Goal: Task Accomplishment & Management: Manage account settings

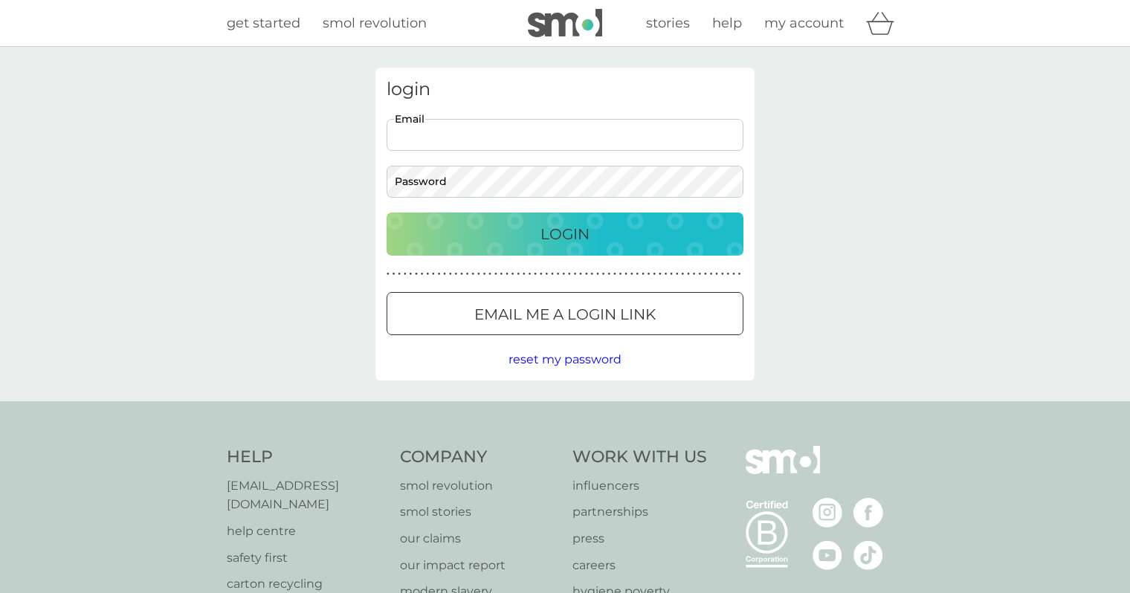
click at [447, 138] on input "Email" at bounding box center [564, 135] width 357 height 32
type input "sophie"
click at [556, 329] on button "Email me a login link" at bounding box center [564, 313] width 357 height 43
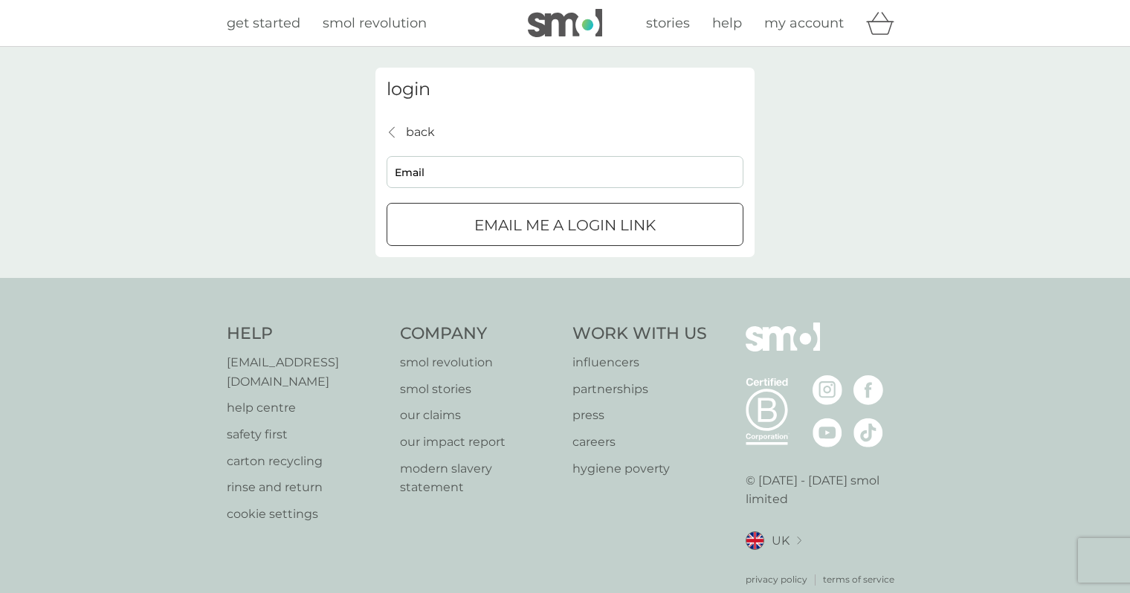
click at [418, 138] on p "back" at bounding box center [420, 132] width 29 height 19
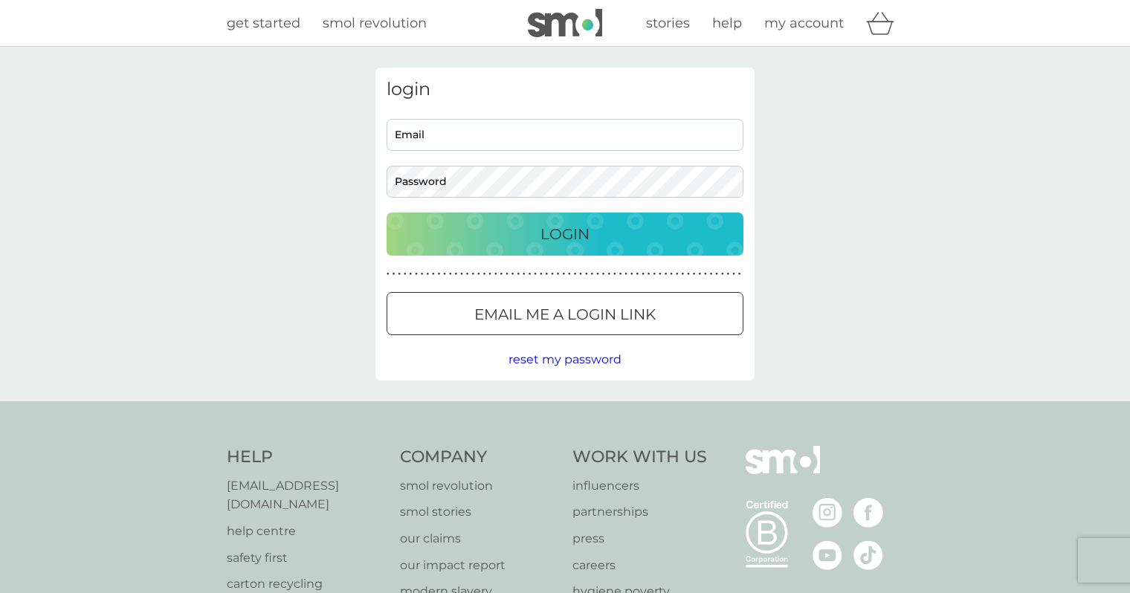
click at [411, 130] on input "Email" at bounding box center [564, 135] width 357 height 32
type input "sophielouisethompson@hotmail.co.uk"
click at [386, 213] on button "Login" at bounding box center [564, 234] width 357 height 43
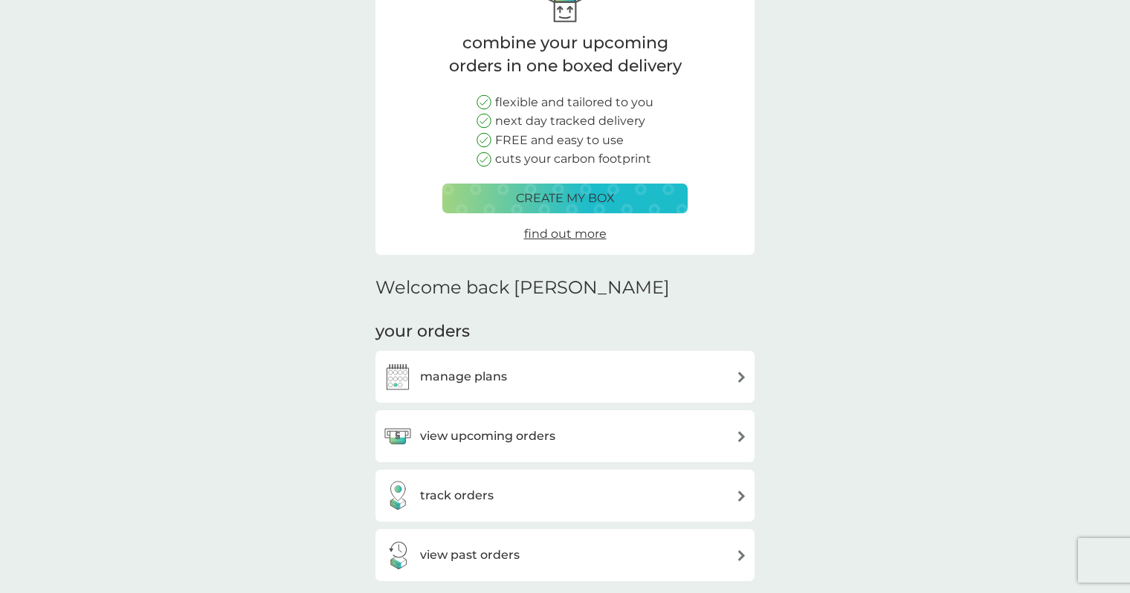
scroll to position [98, 0]
click at [555, 371] on div "manage plans" at bounding box center [565, 378] width 364 height 30
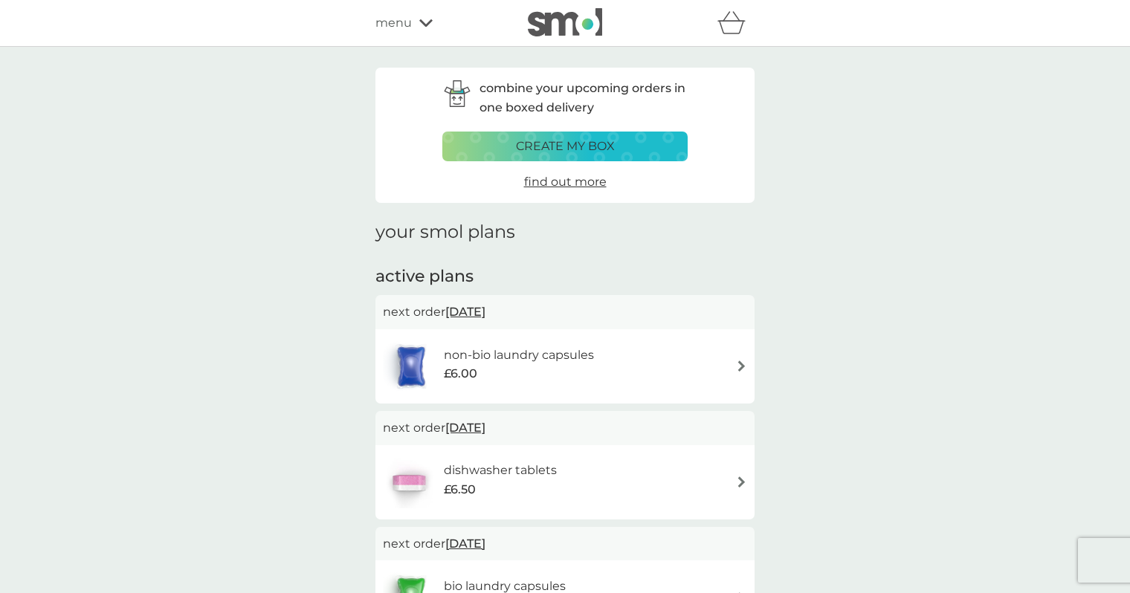
click at [737, 366] on img at bounding box center [741, 365] width 11 height 11
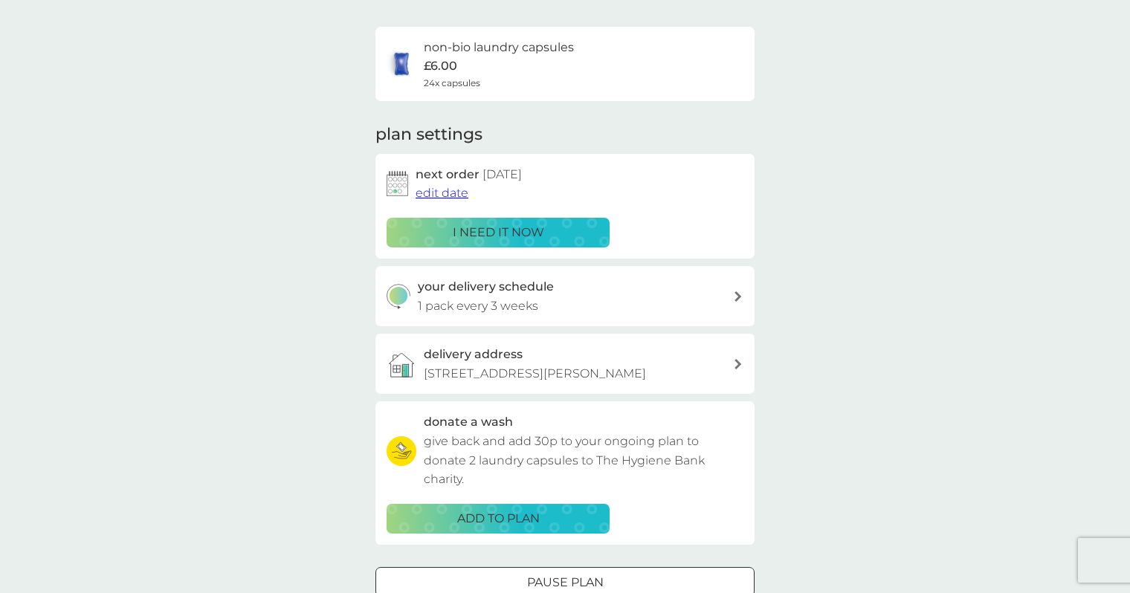
scroll to position [99, 0]
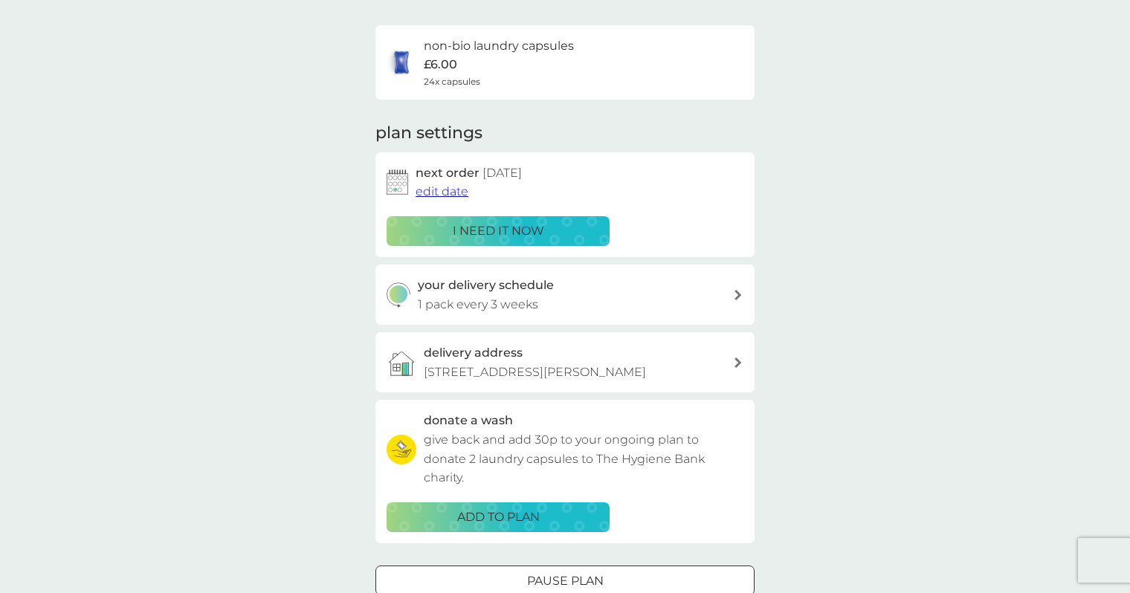
click at [451, 195] on span "edit date" at bounding box center [441, 191] width 53 height 14
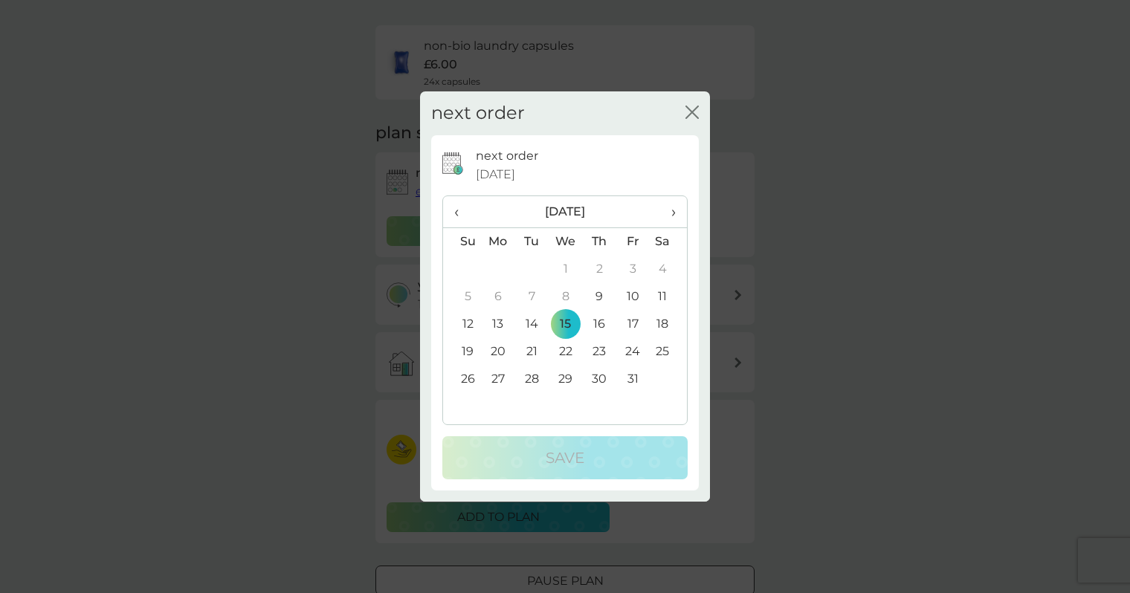
click at [676, 213] on th "›" at bounding box center [668, 212] width 37 height 32
drag, startPoint x: 496, startPoint y: 269, endPoint x: 549, endPoint y: 279, distance: 53.6
click at [497, 269] on td "1" at bounding box center [498, 270] width 34 height 28
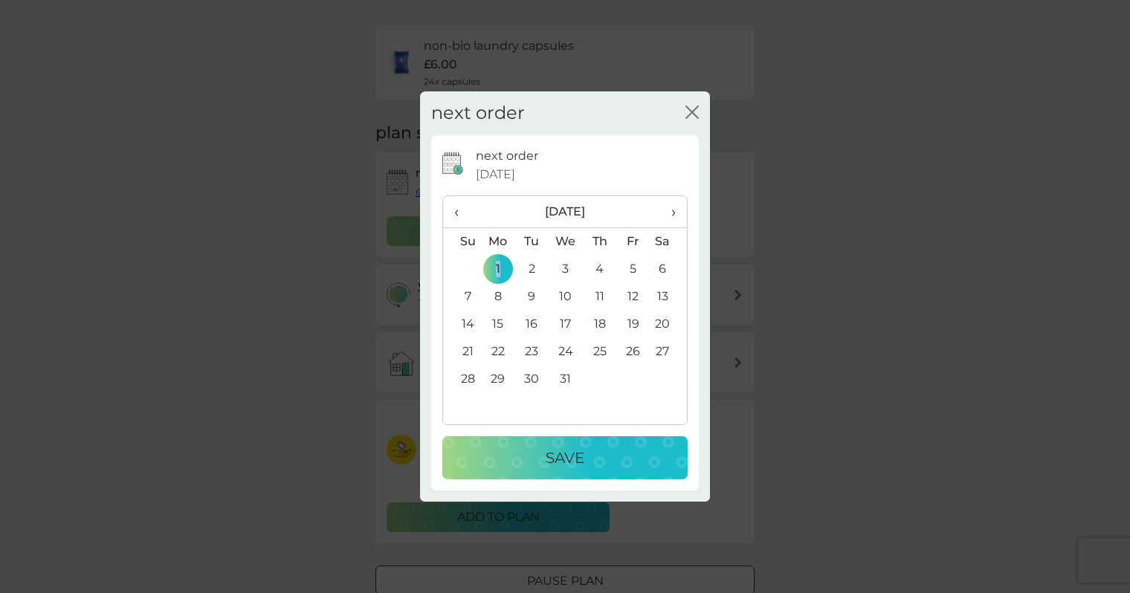
click at [576, 469] on p "Save" at bounding box center [565, 458] width 39 height 24
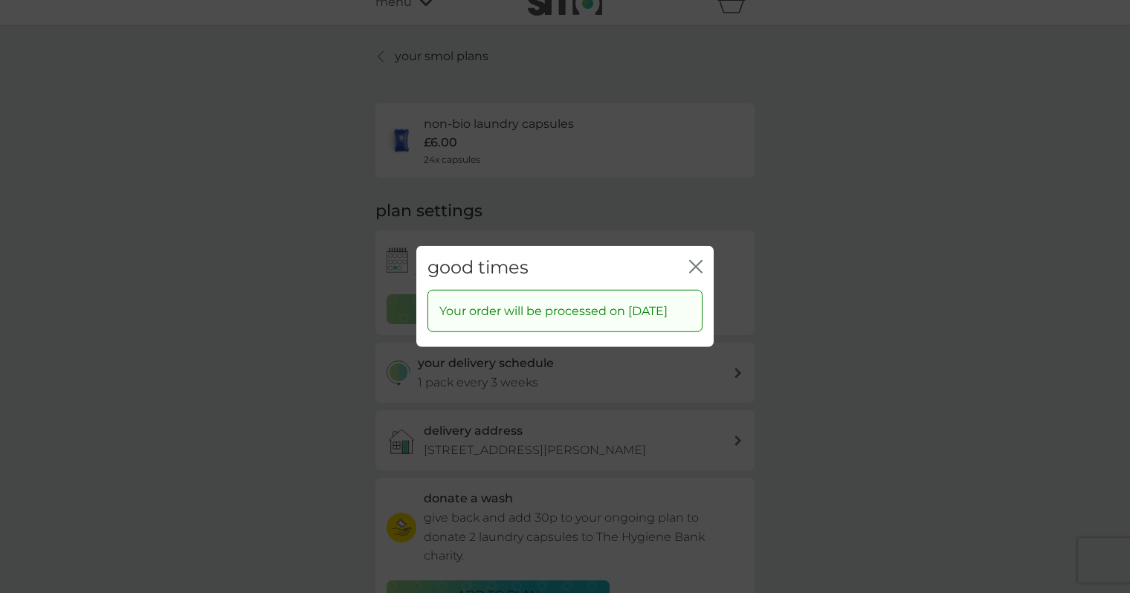
scroll to position [19, 0]
click at [696, 260] on icon "close" at bounding box center [695, 266] width 13 height 13
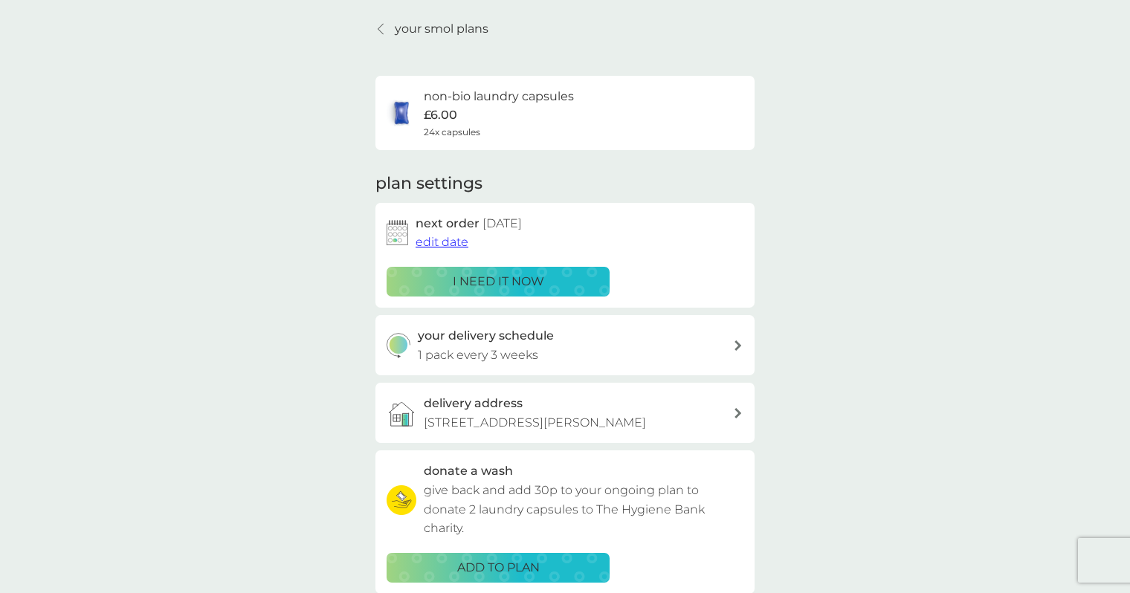
scroll to position [43, 0]
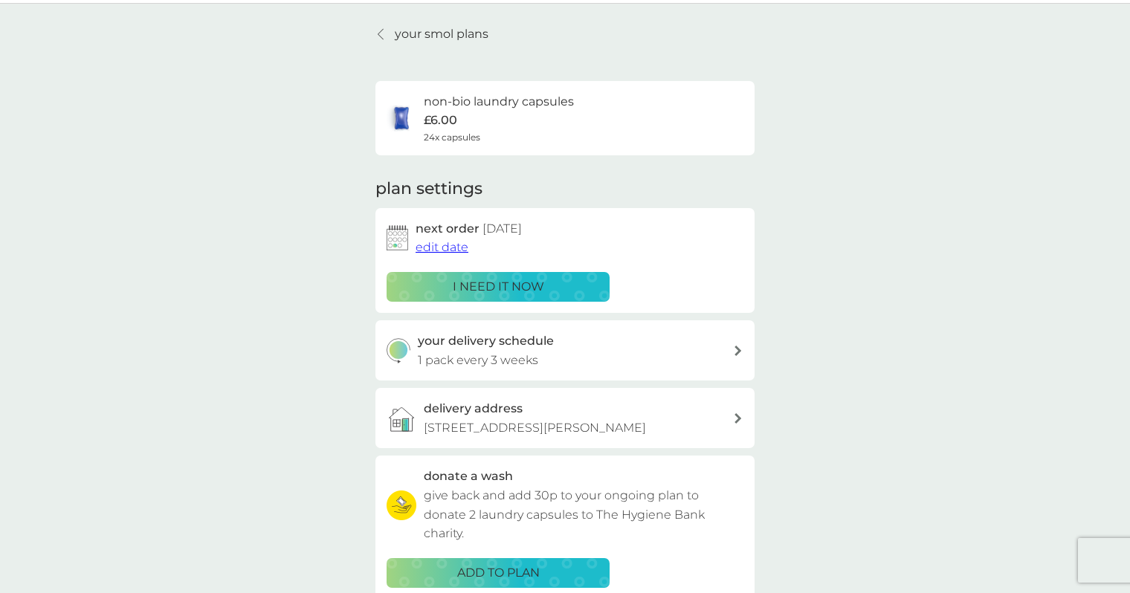
click at [550, 345] on h3 "your delivery schedule" at bounding box center [486, 340] width 136 height 19
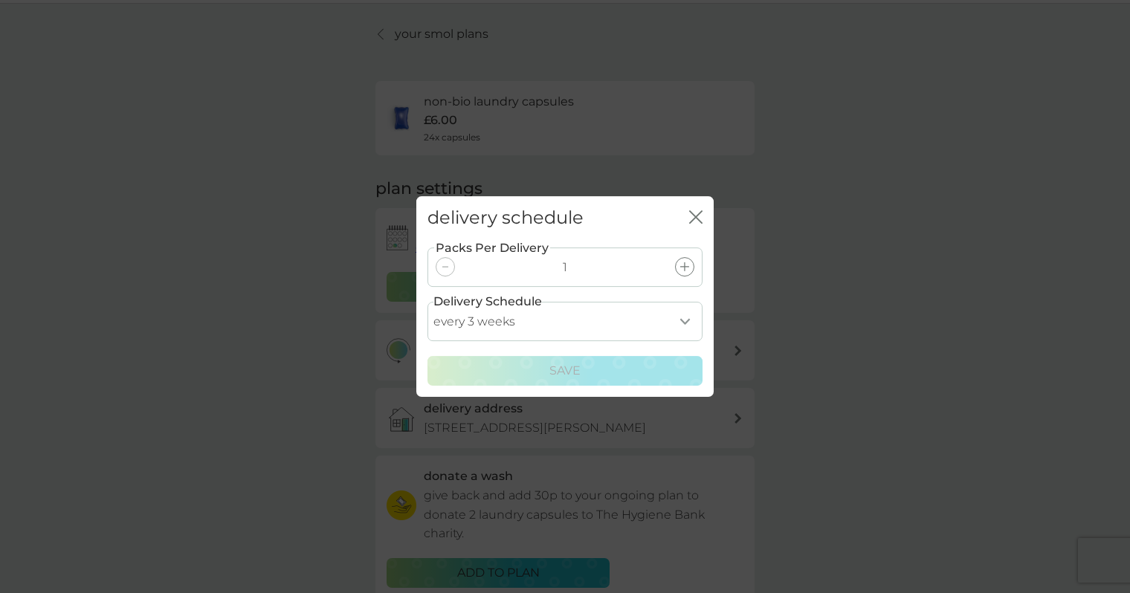
click at [524, 323] on select "every 1 week every 2 weeks every 3 weeks every 4 weeks every 5 weeks every 6 we…" at bounding box center [564, 321] width 275 height 39
select select "28"
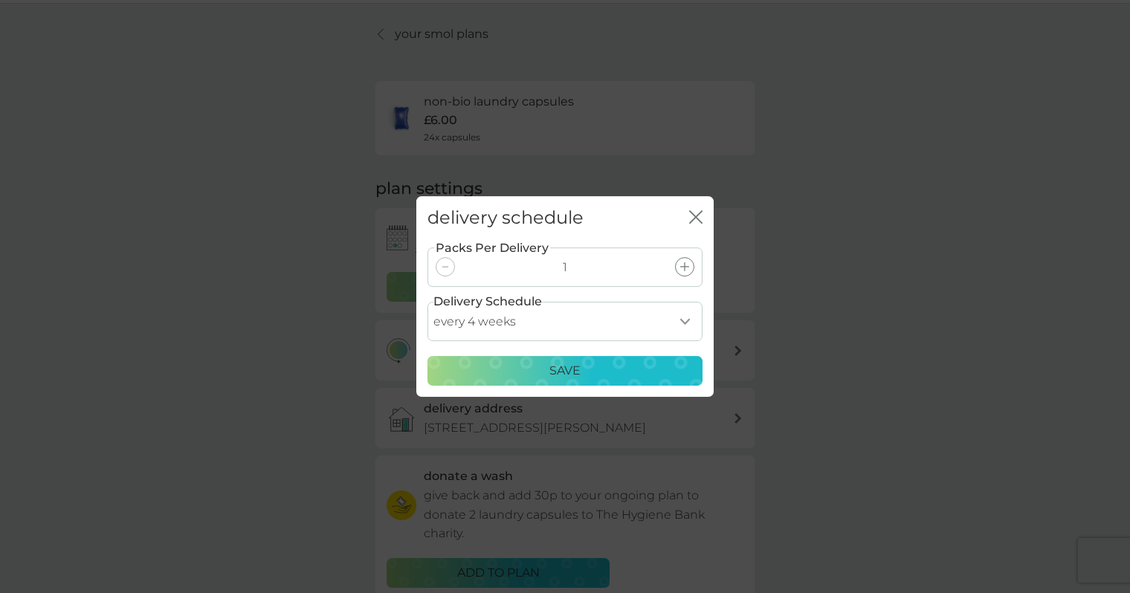
click at [585, 378] on div "Save" at bounding box center [565, 370] width 256 height 19
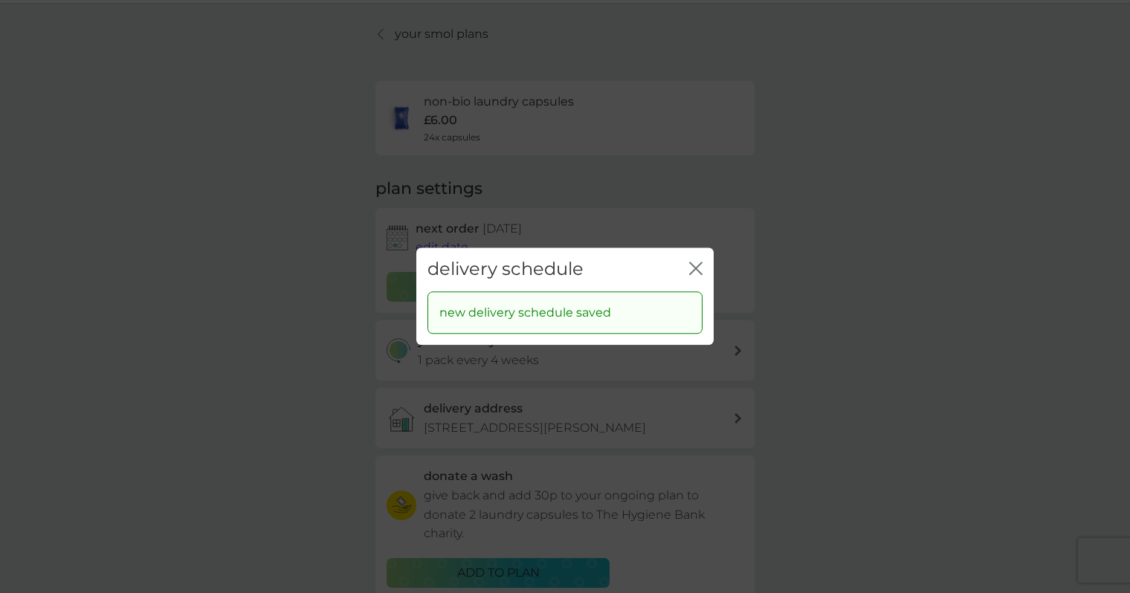
click at [698, 274] on icon "close" at bounding box center [695, 268] width 13 height 13
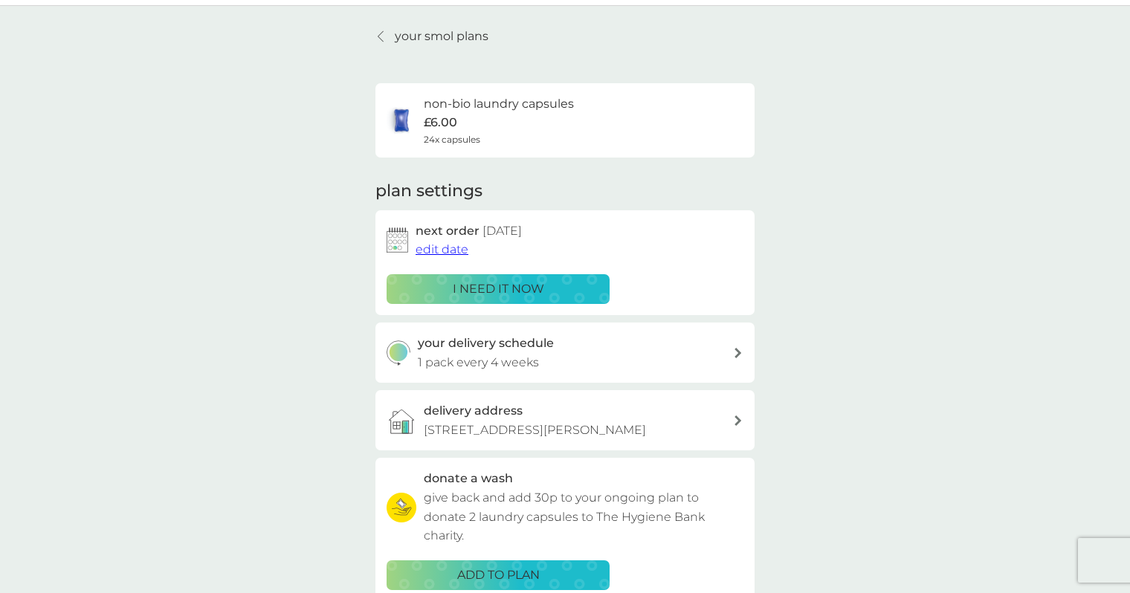
scroll to position [0, 0]
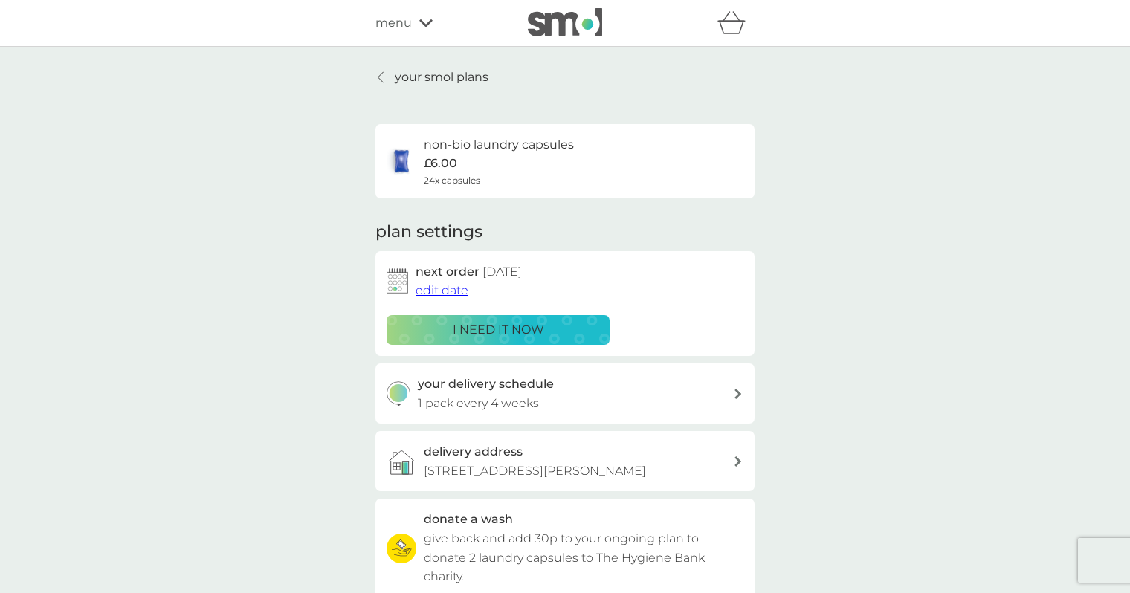
click at [410, 80] on p "your smol plans" at bounding box center [442, 77] width 94 height 19
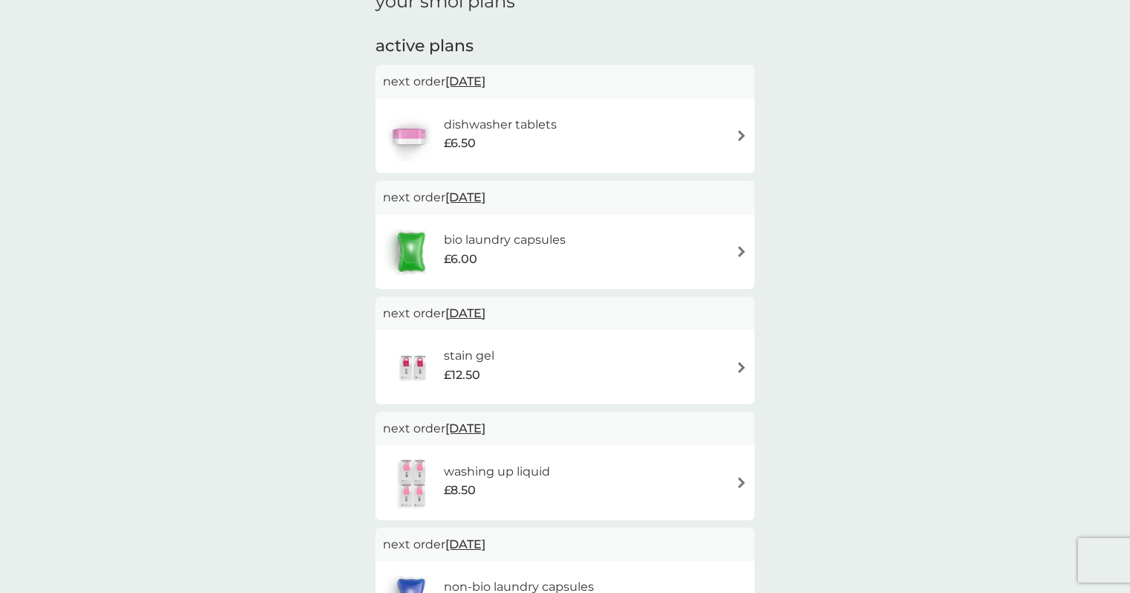
scroll to position [228, 0]
click at [736, 371] on img at bounding box center [741, 369] width 11 height 11
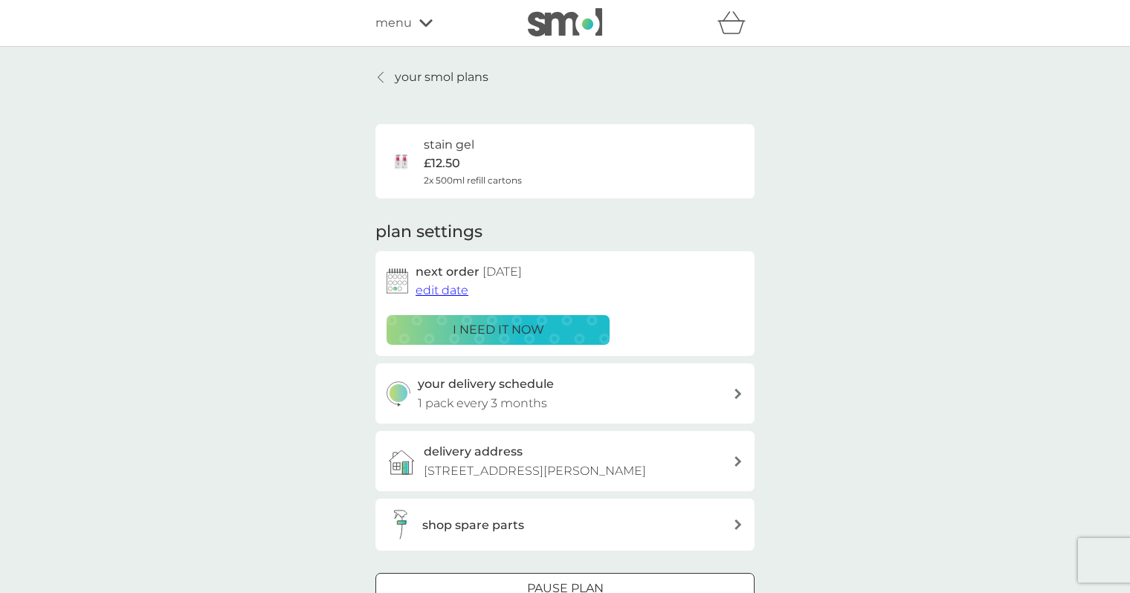
click at [511, 399] on p "1 pack every 3 months" at bounding box center [482, 403] width 129 height 19
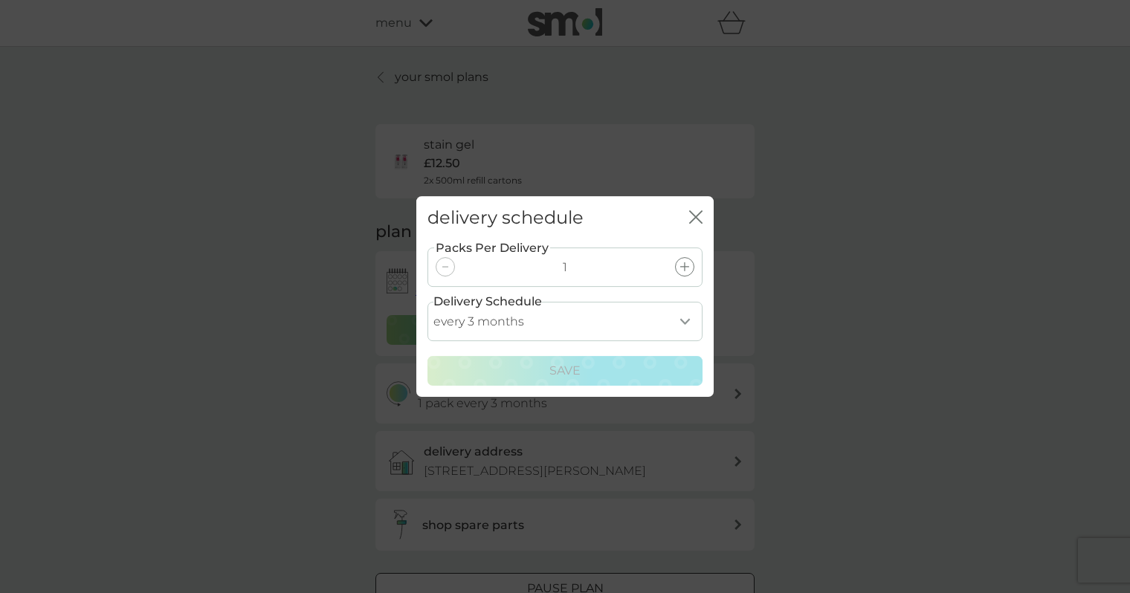
click at [672, 322] on select "every 1 month every 2 months every 3 months every 4 months every 5 months every…" at bounding box center [564, 321] width 275 height 39
select select "2"
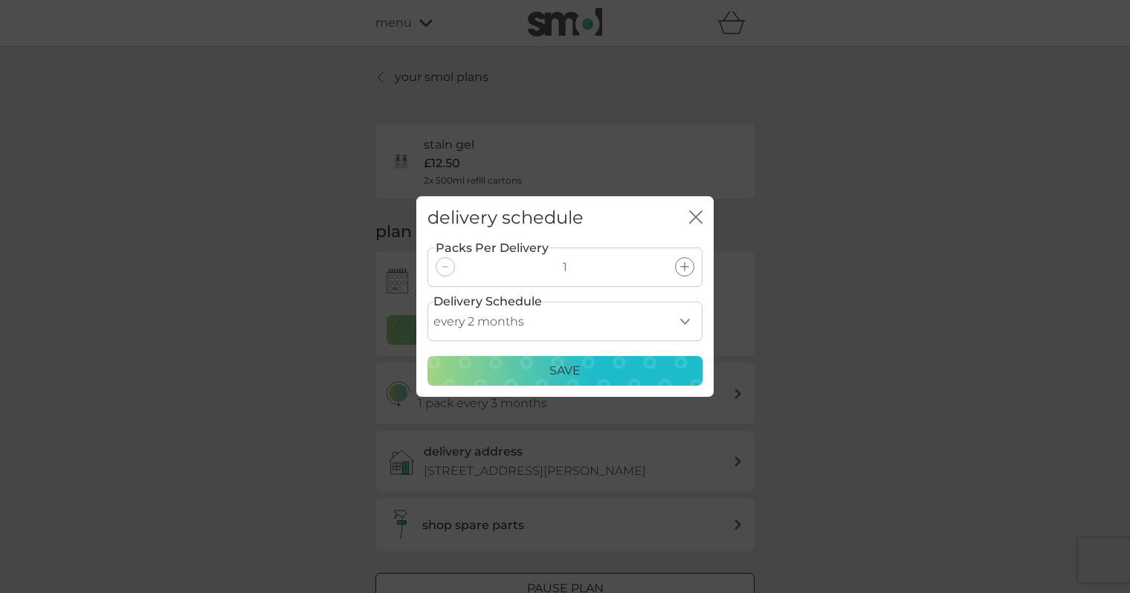
click at [576, 371] on p "Save" at bounding box center [564, 370] width 31 height 19
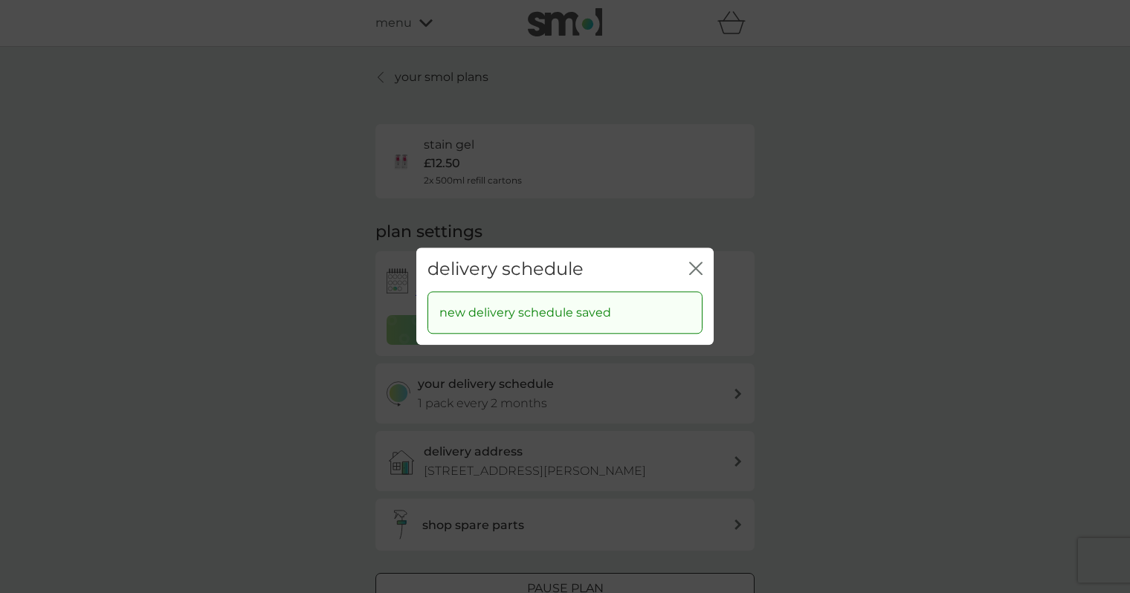
click at [700, 265] on icon "close" at bounding box center [695, 268] width 13 height 13
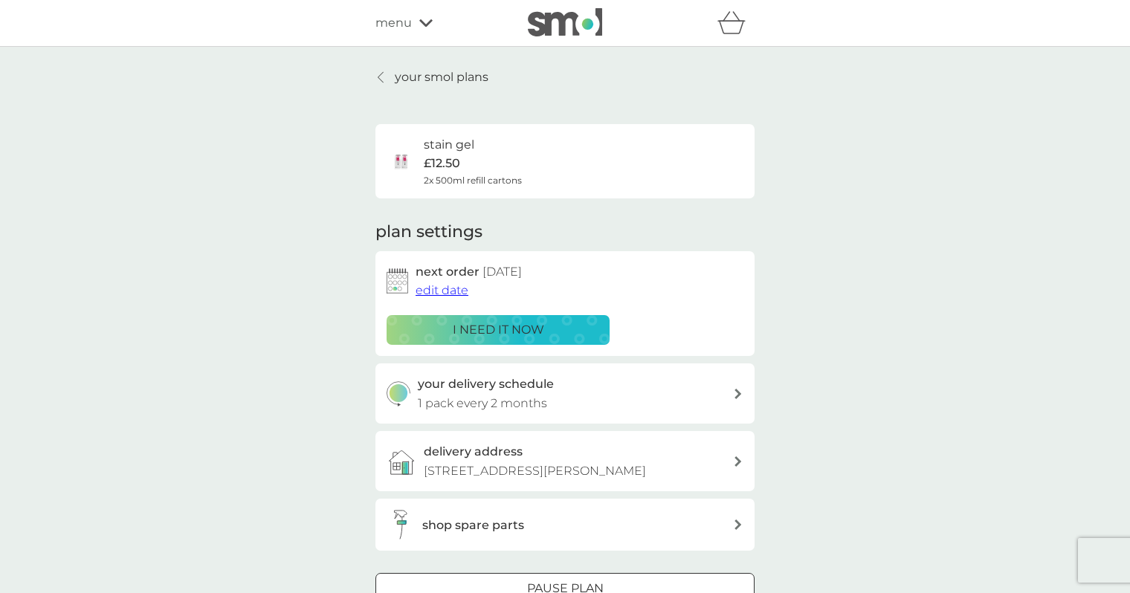
click at [459, 294] on span "edit date" at bounding box center [441, 290] width 53 height 14
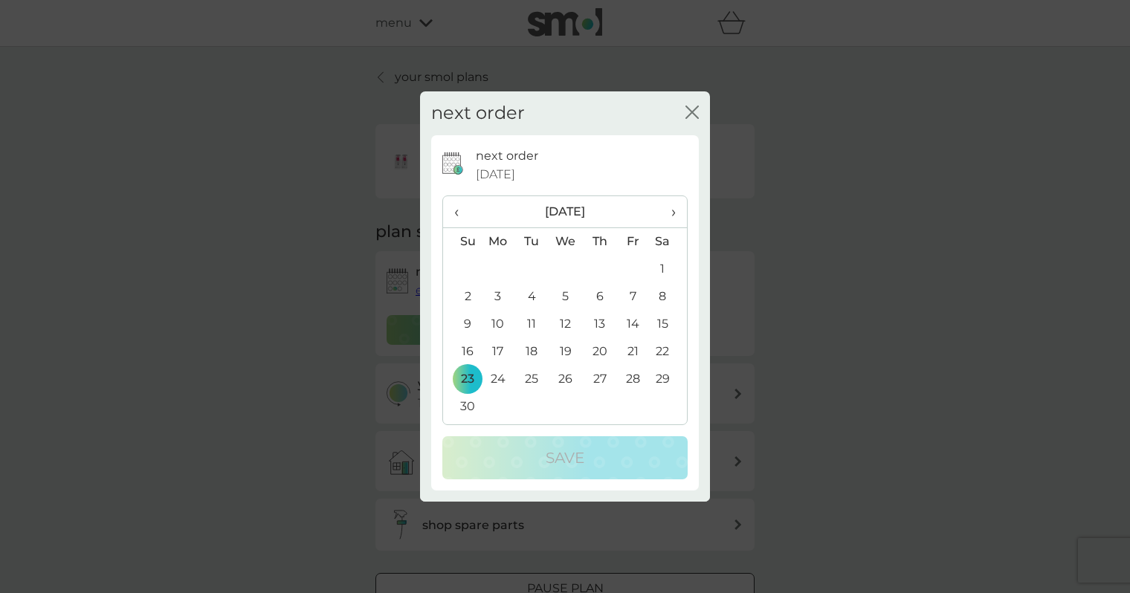
click at [690, 107] on icon "close" at bounding box center [691, 112] width 13 height 13
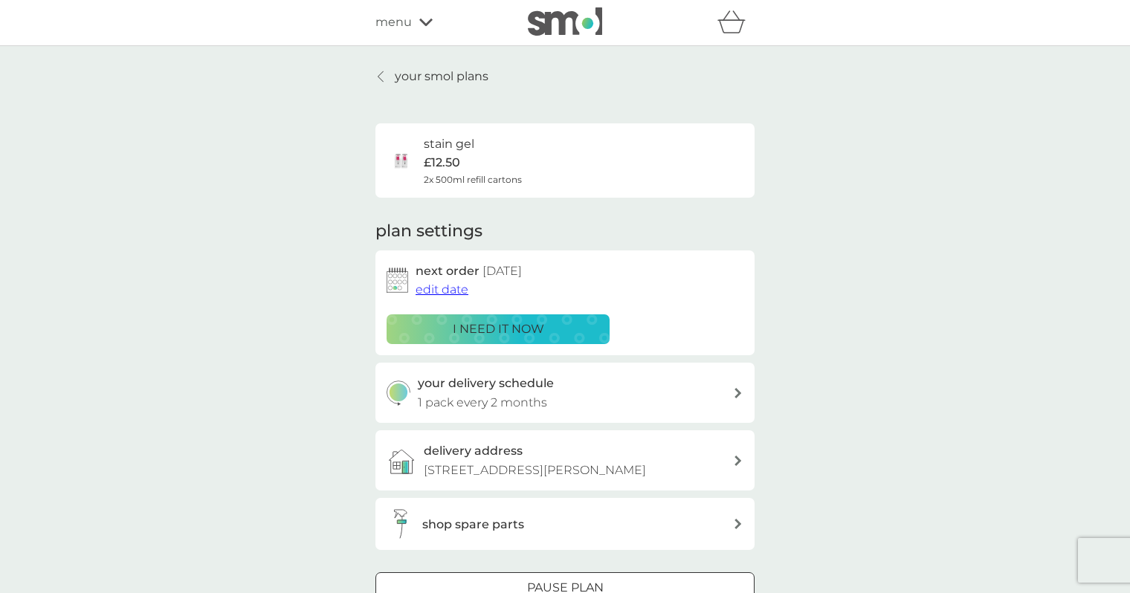
click at [379, 74] on icon at bounding box center [380, 76] width 5 height 10
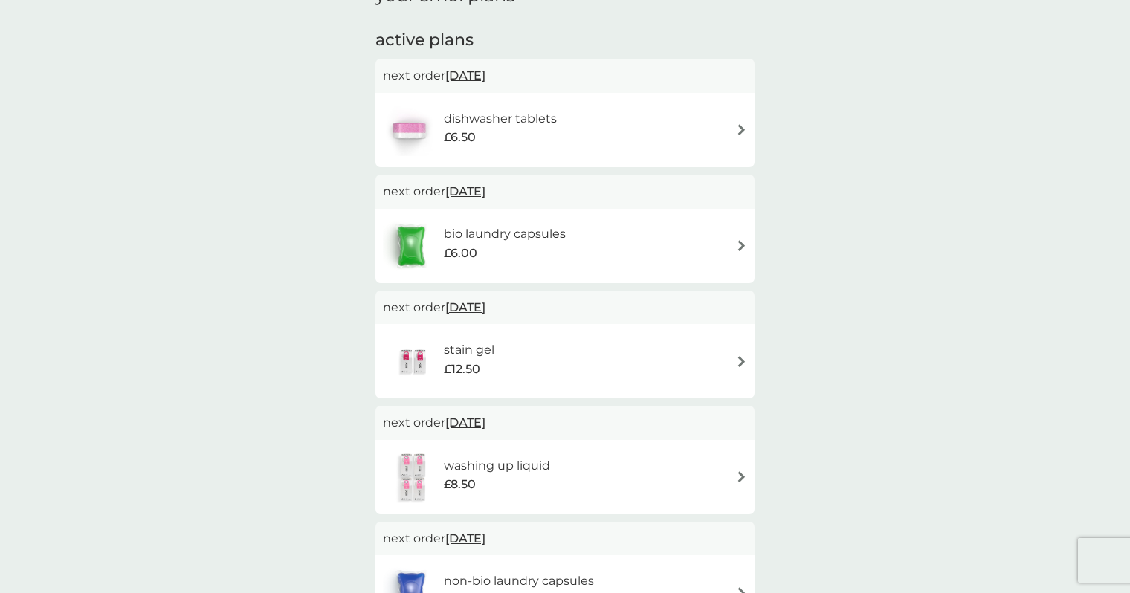
scroll to position [249, 0]
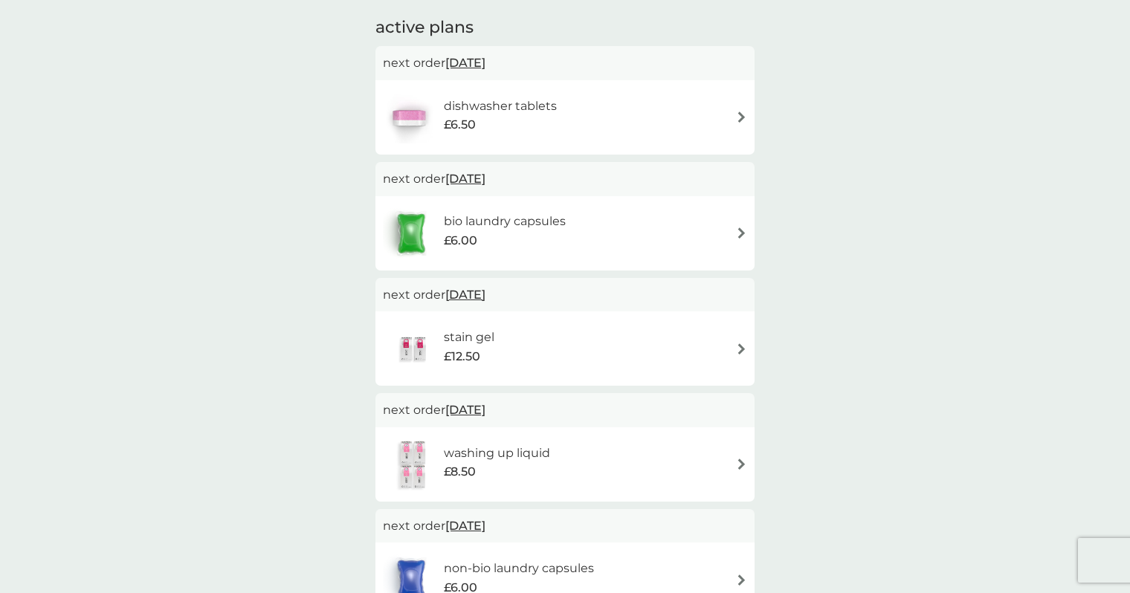
click at [561, 231] on div "£6.00" at bounding box center [505, 240] width 122 height 19
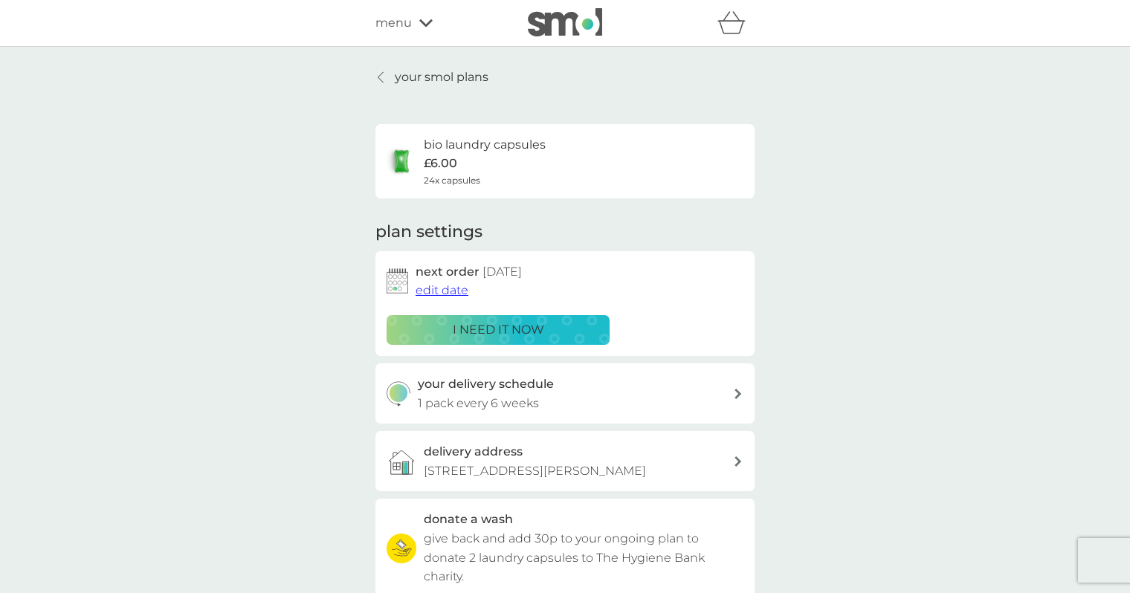
click at [450, 294] on span "edit date" at bounding box center [441, 290] width 53 height 14
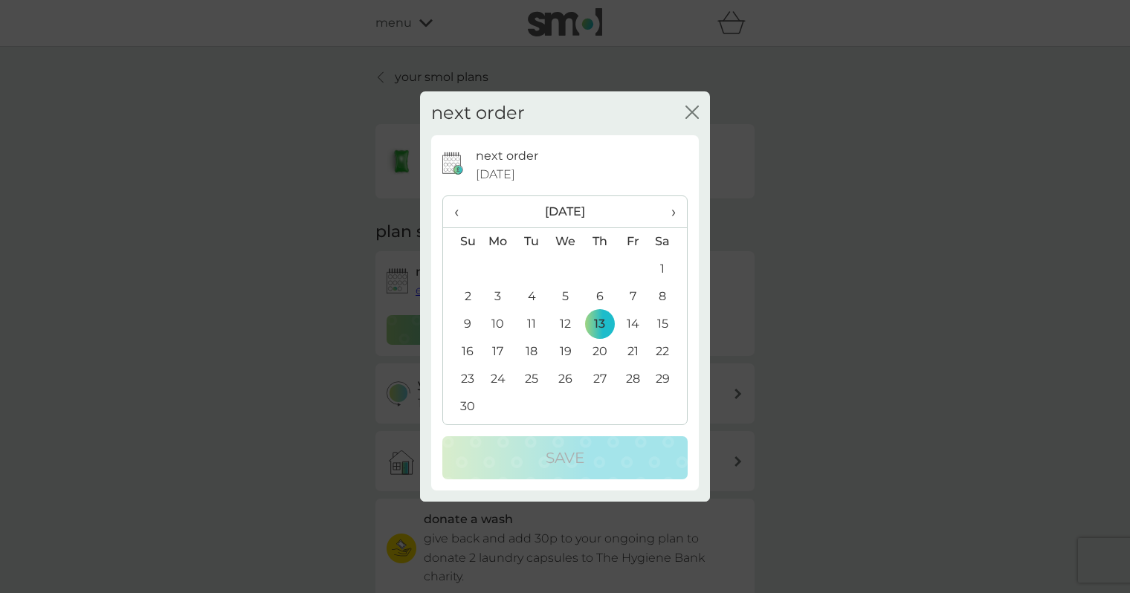
click at [496, 298] on td "3" at bounding box center [498, 297] width 34 height 28
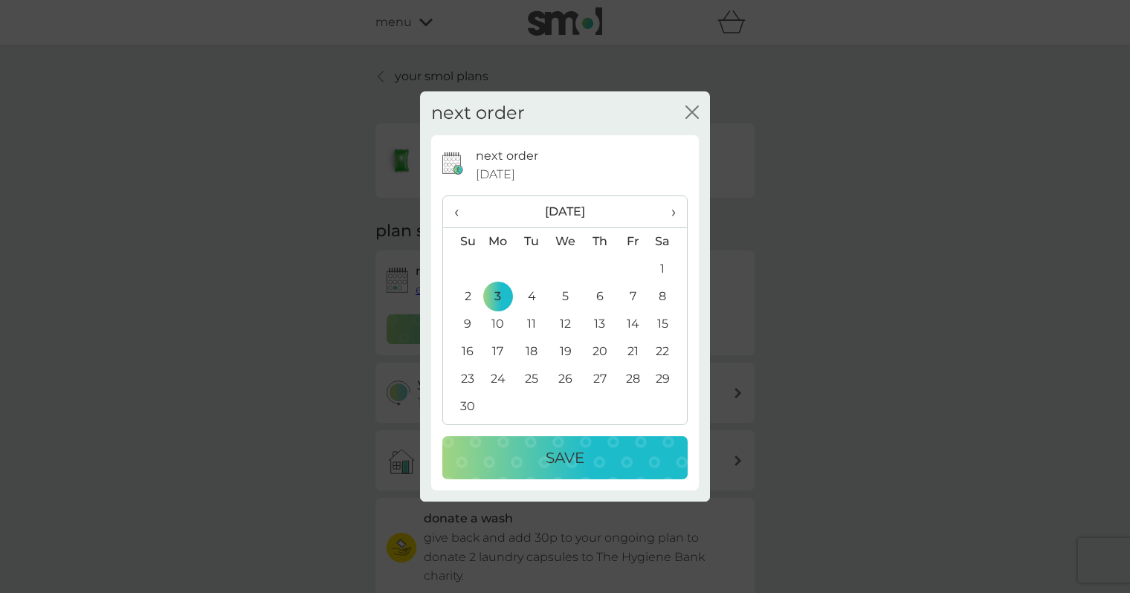
click at [566, 455] on p "Save" at bounding box center [565, 458] width 39 height 24
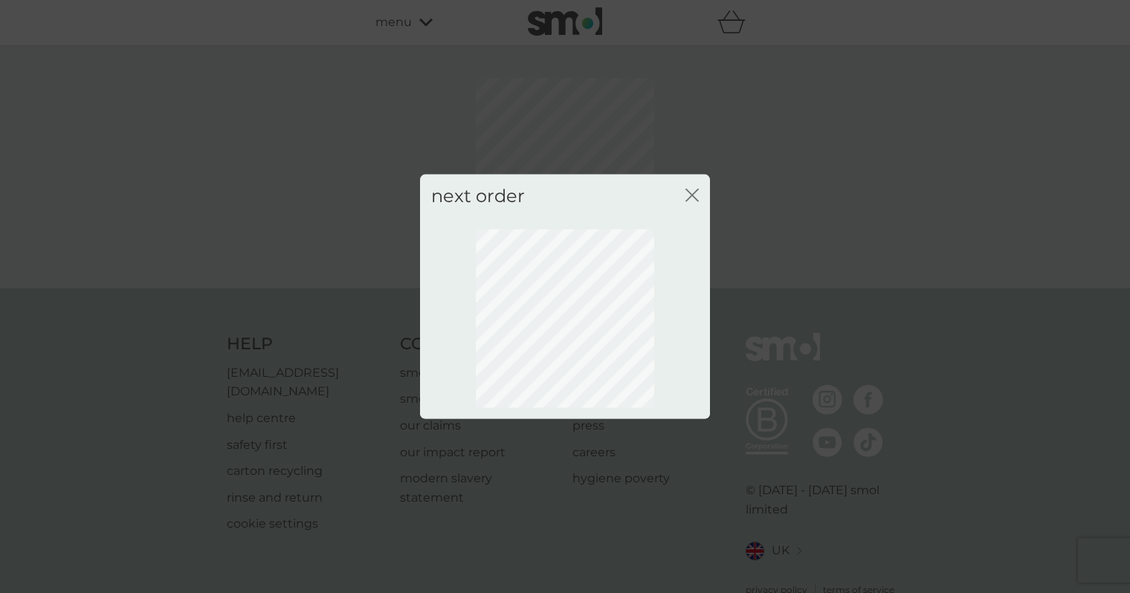
click at [698, 199] on icon "close" at bounding box center [691, 195] width 13 height 13
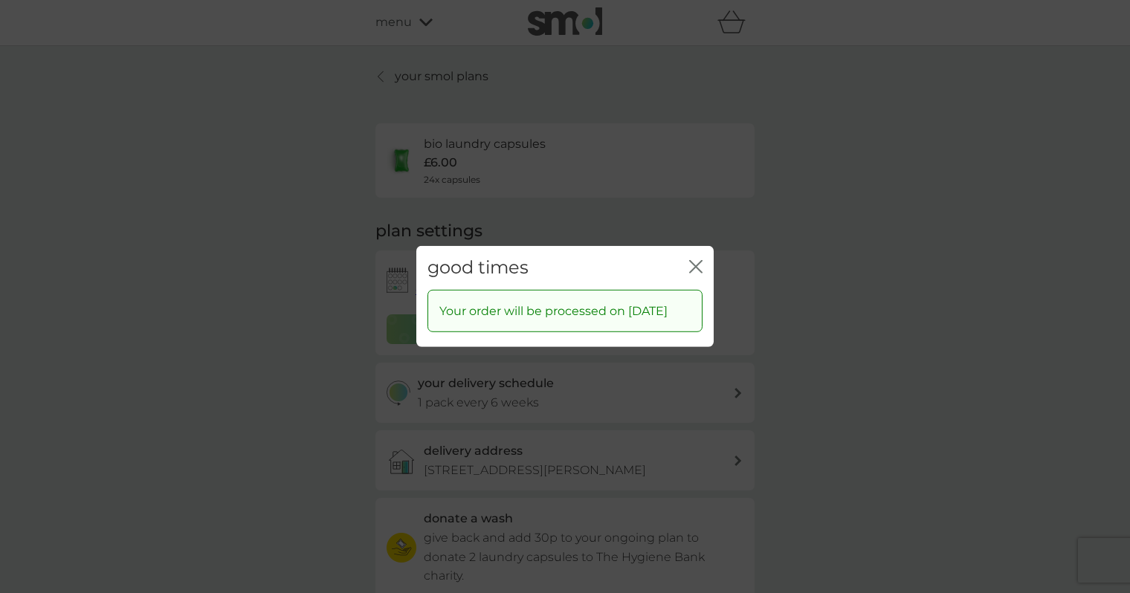
drag, startPoint x: 696, startPoint y: 256, endPoint x: 702, endPoint y: 267, distance: 12.6
click at [696, 261] on icon "close" at bounding box center [699, 267] width 6 height 12
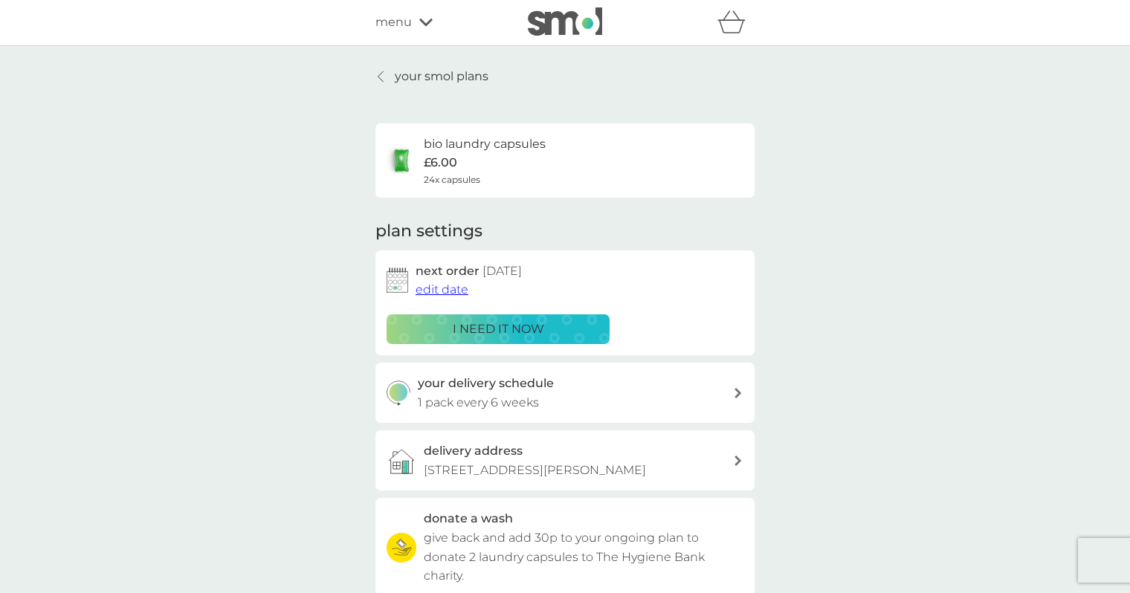
click at [496, 409] on p "1 pack every 6 weeks" at bounding box center [478, 402] width 121 height 19
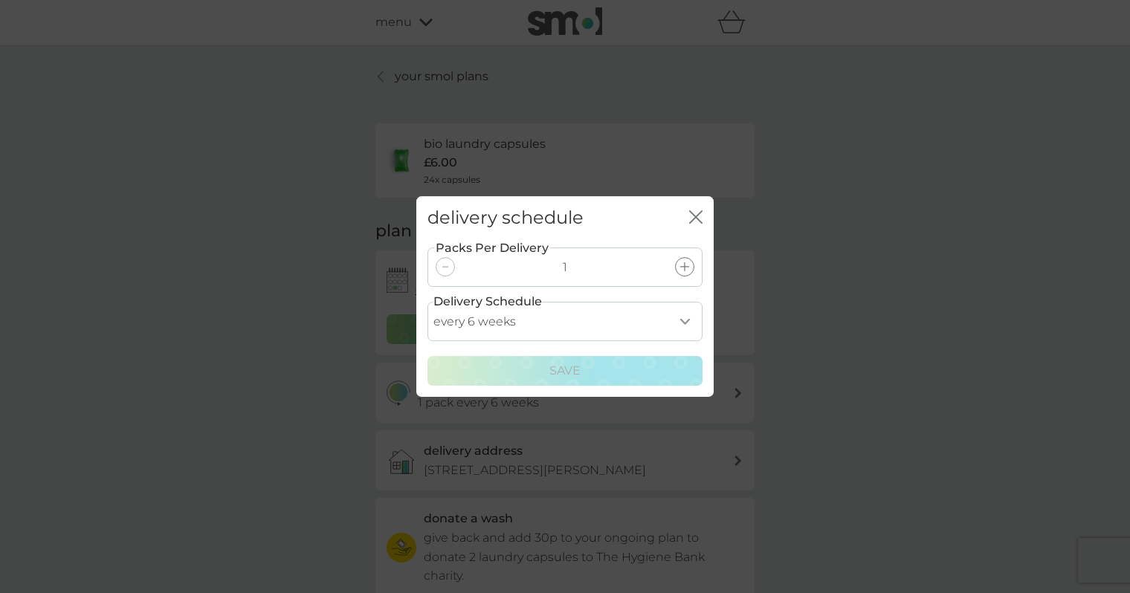
click at [531, 317] on select "every 1 week every 2 weeks every 3 weeks every 4 weeks every 5 weeks every 6 we…" at bounding box center [564, 321] width 275 height 39
select select "28"
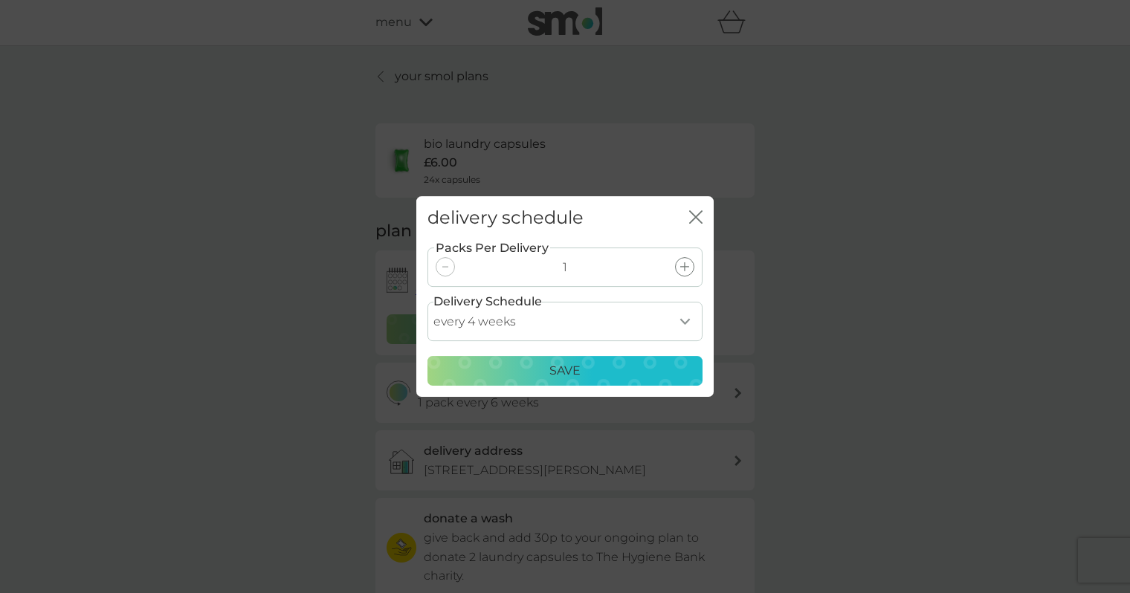
click at [549, 369] on p "Save" at bounding box center [564, 370] width 31 height 19
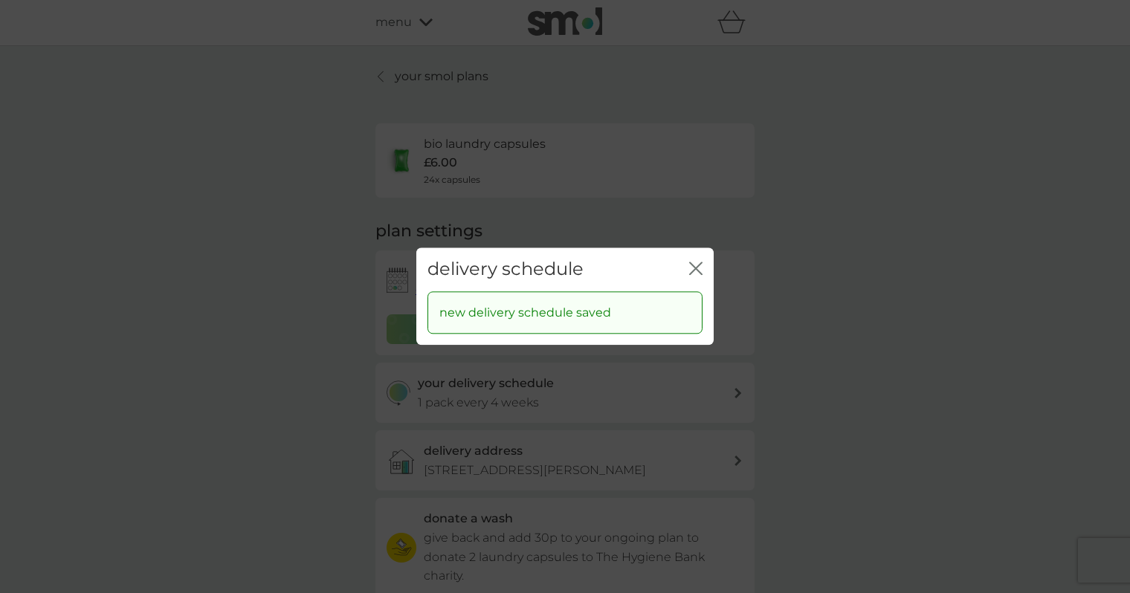
click at [699, 271] on icon "close" at bounding box center [699, 268] width 6 height 12
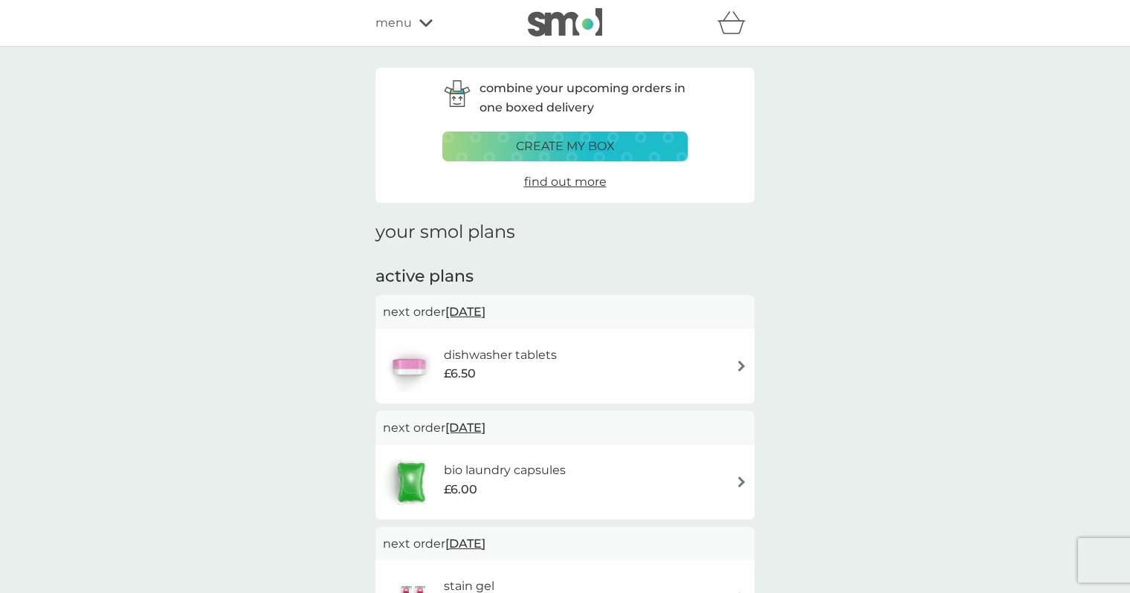
click at [419, 21] on icon at bounding box center [425, 22] width 13 height 7
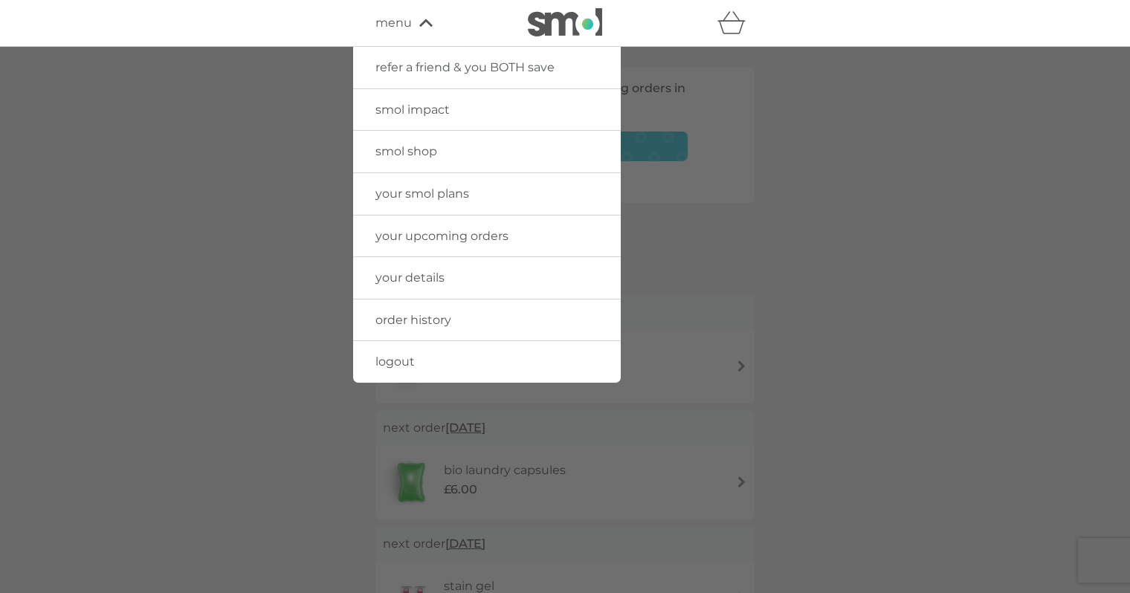
click at [418, 155] on span "smol shop" at bounding box center [406, 151] width 62 height 14
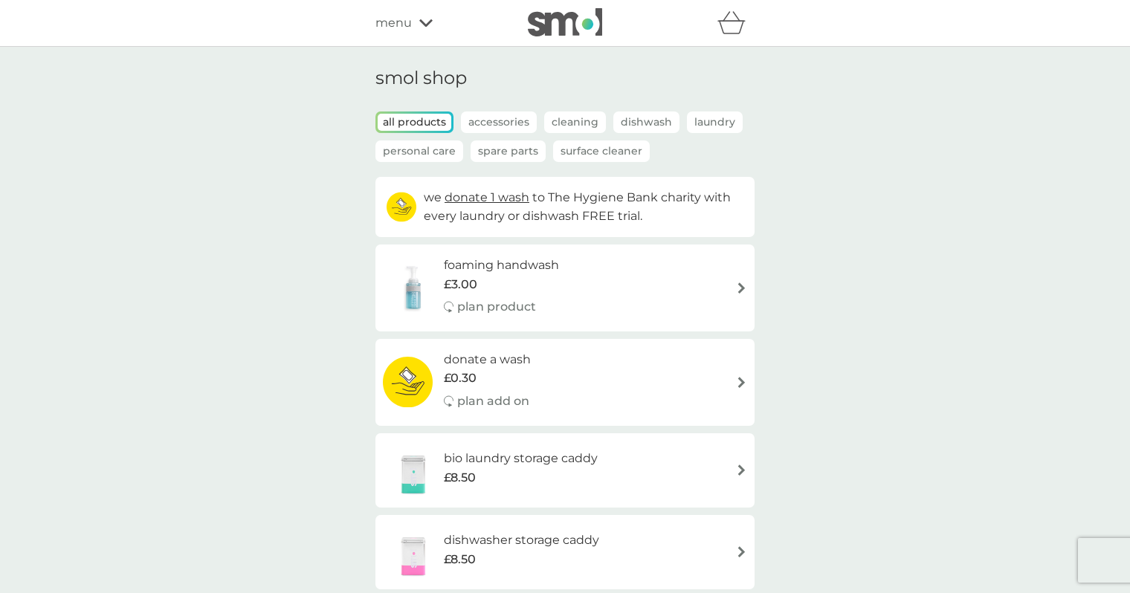
drag, startPoint x: 418, startPoint y: 25, endPoint x: 461, endPoint y: 50, distance: 49.6
click at [419, 25] on icon at bounding box center [425, 23] width 13 height 9
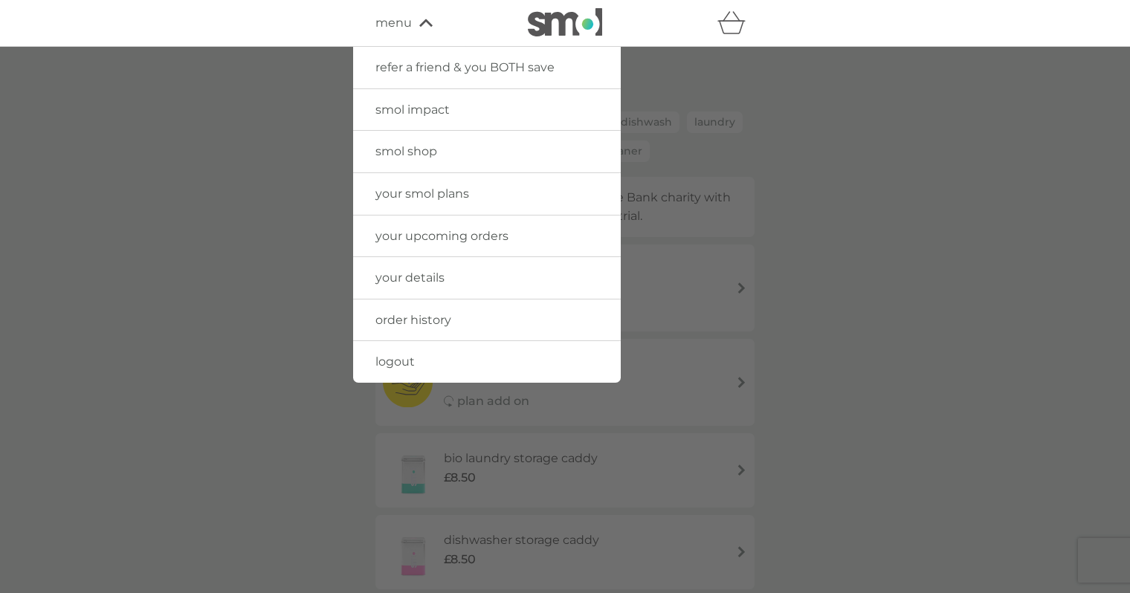
click at [939, 220] on div at bounding box center [565, 343] width 1130 height 593
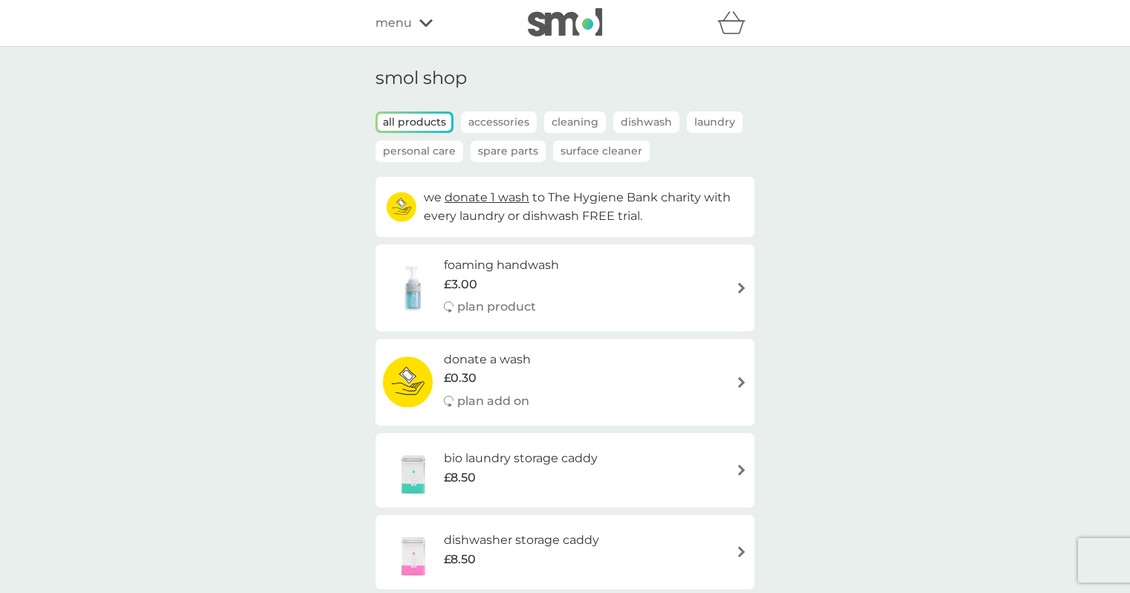
click at [423, 30] on div "menu" at bounding box center [438, 22] width 126 height 19
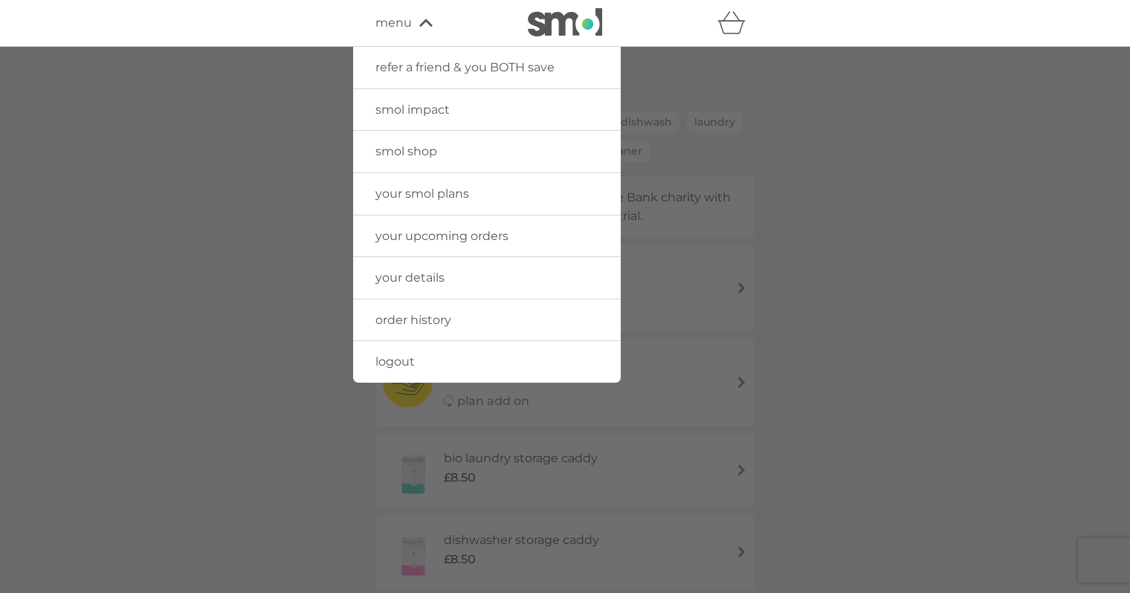
click at [434, 199] on span "your smol plans" at bounding box center [422, 194] width 94 height 14
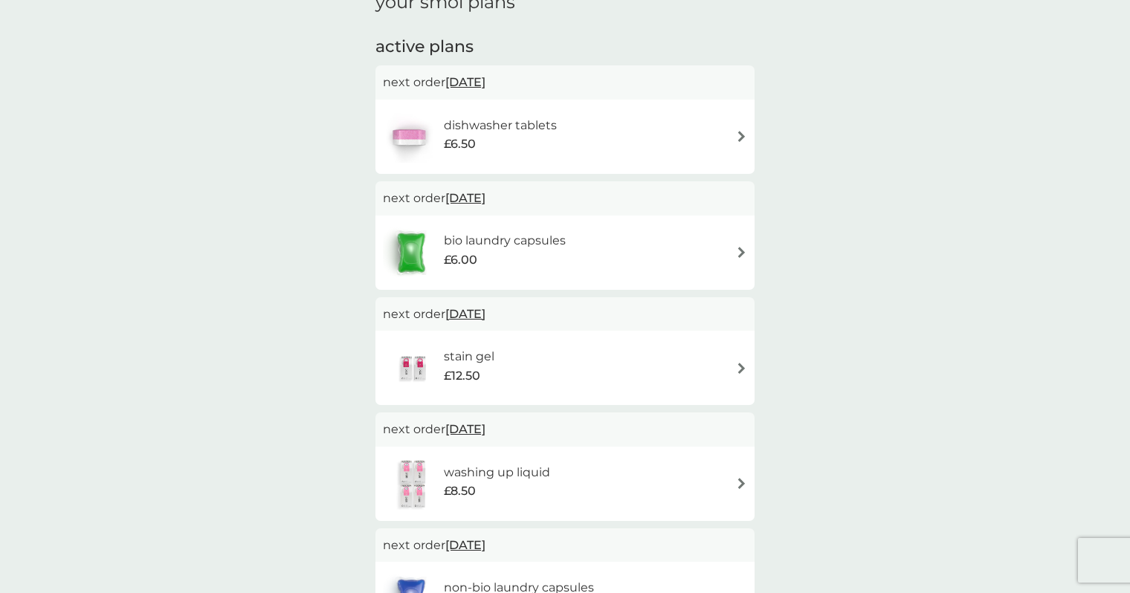
scroll to position [238, 0]
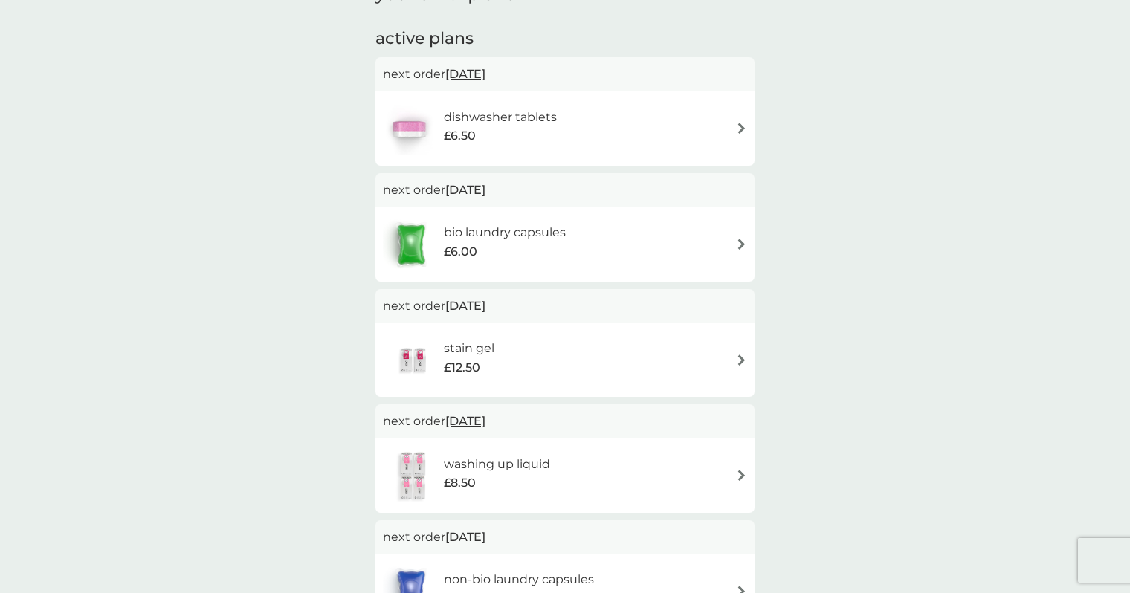
click at [555, 149] on div "dishwasher tablets £6.50" at bounding box center [477, 129] width 189 height 52
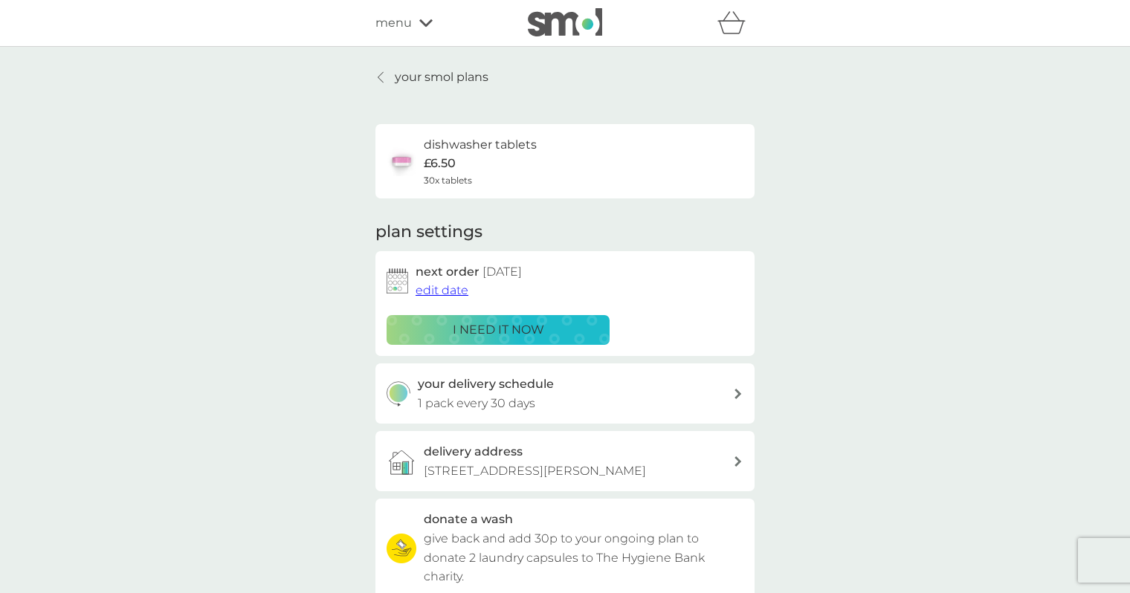
click at [381, 76] on icon at bounding box center [381, 77] width 6 height 12
